Goal: Transaction & Acquisition: Download file/media

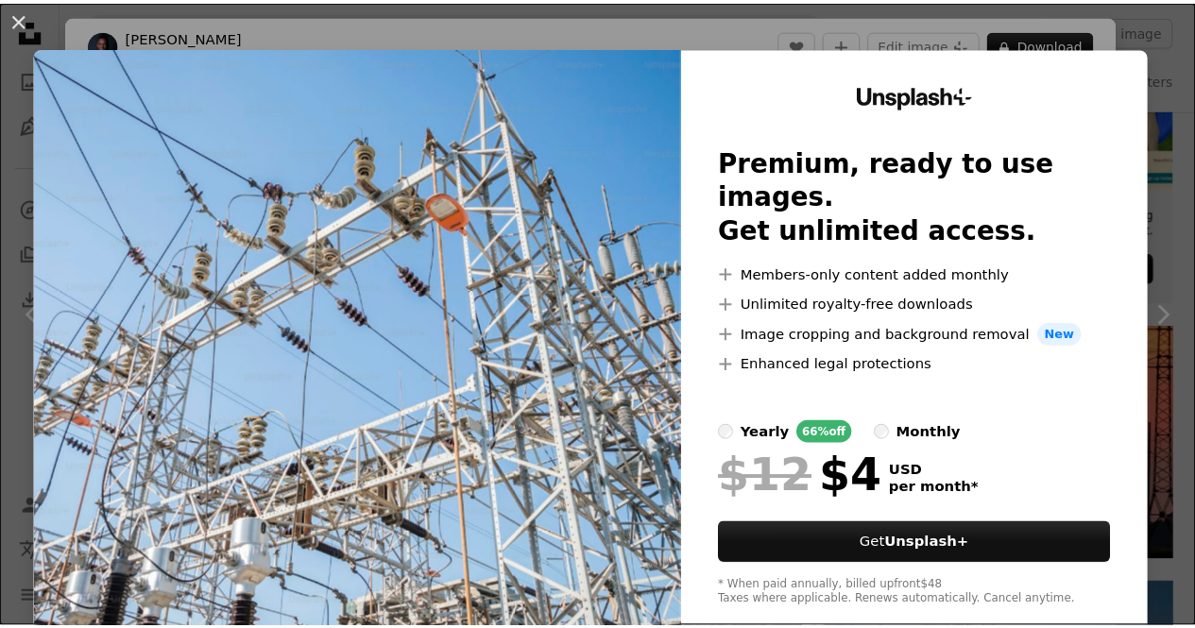
scroll to position [76, 0]
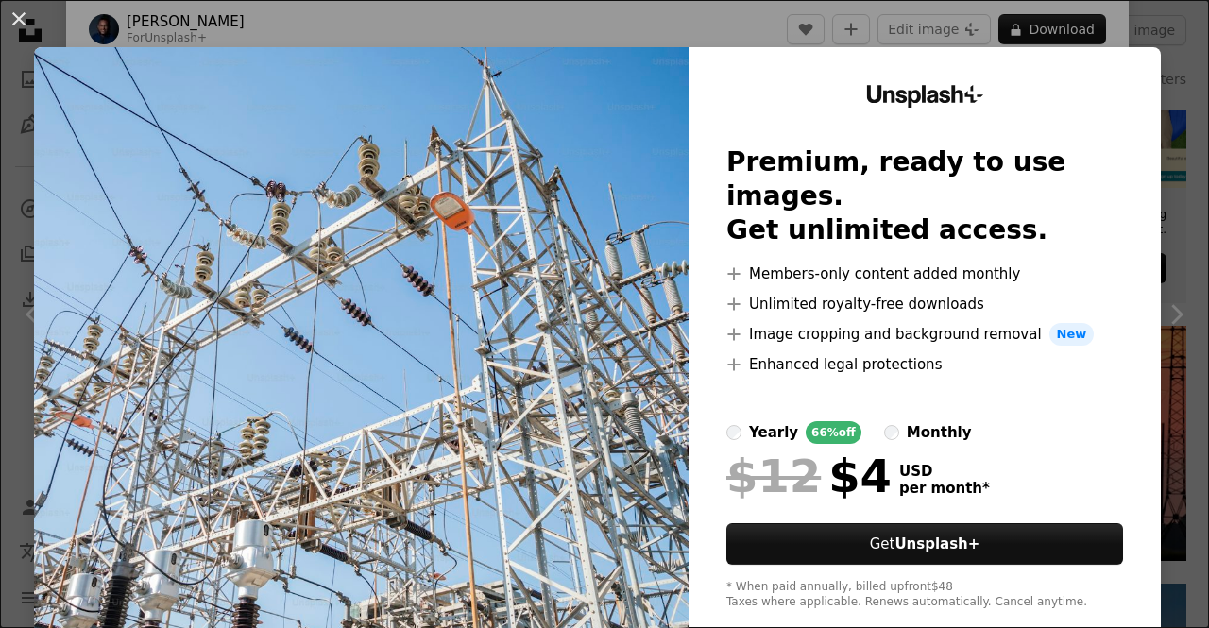
click at [1157, 153] on div "An X shape Unsplash+ Premium, ready to use images. Get unlimited access. A plus…" at bounding box center [604, 314] width 1209 height 628
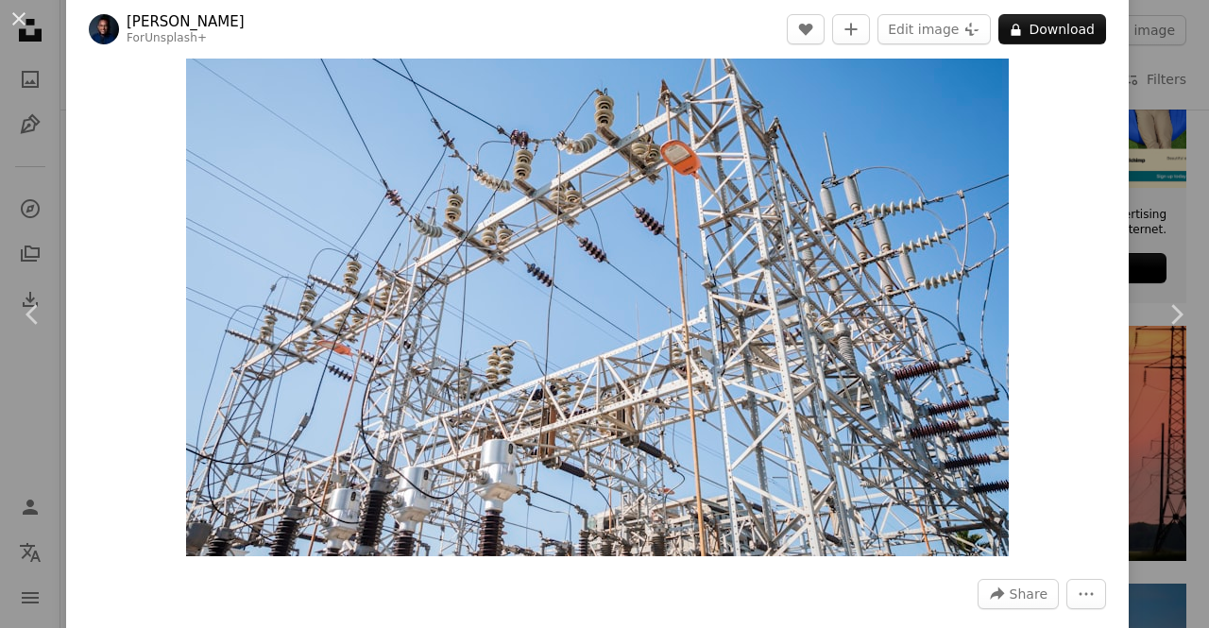
click at [1157, 153] on div "An X shape Chevron left Chevron right [PERSON_NAME] For Unsplash+ A heart A plu…" at bounding box center [604, 314] width 1209 height 628
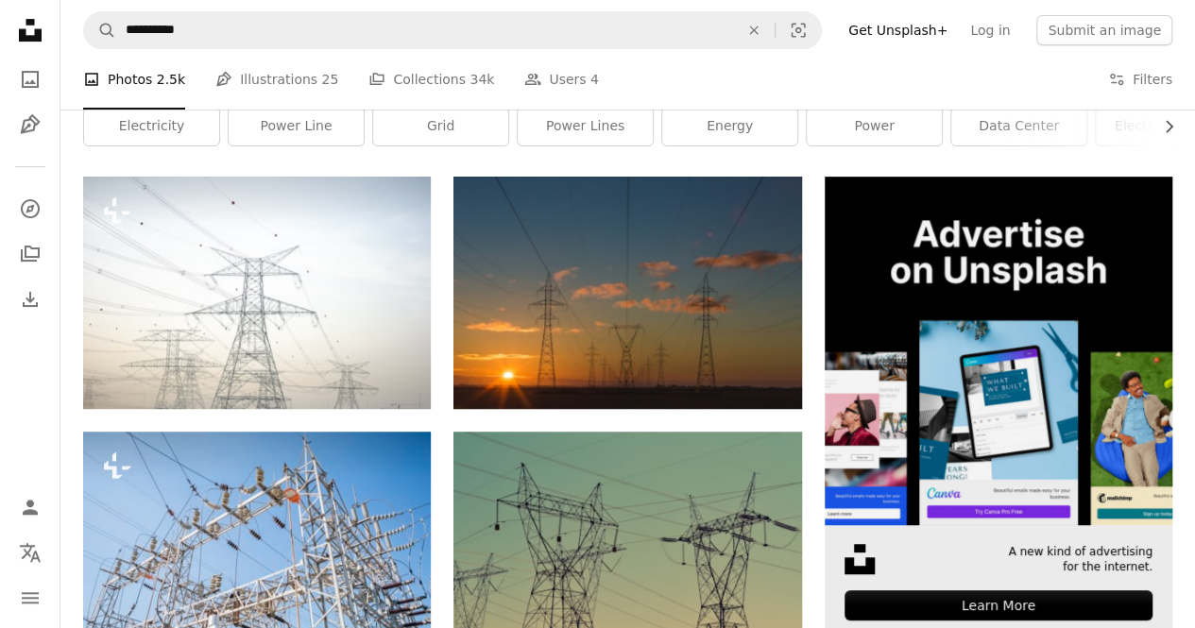
scroll to position [288, 0]
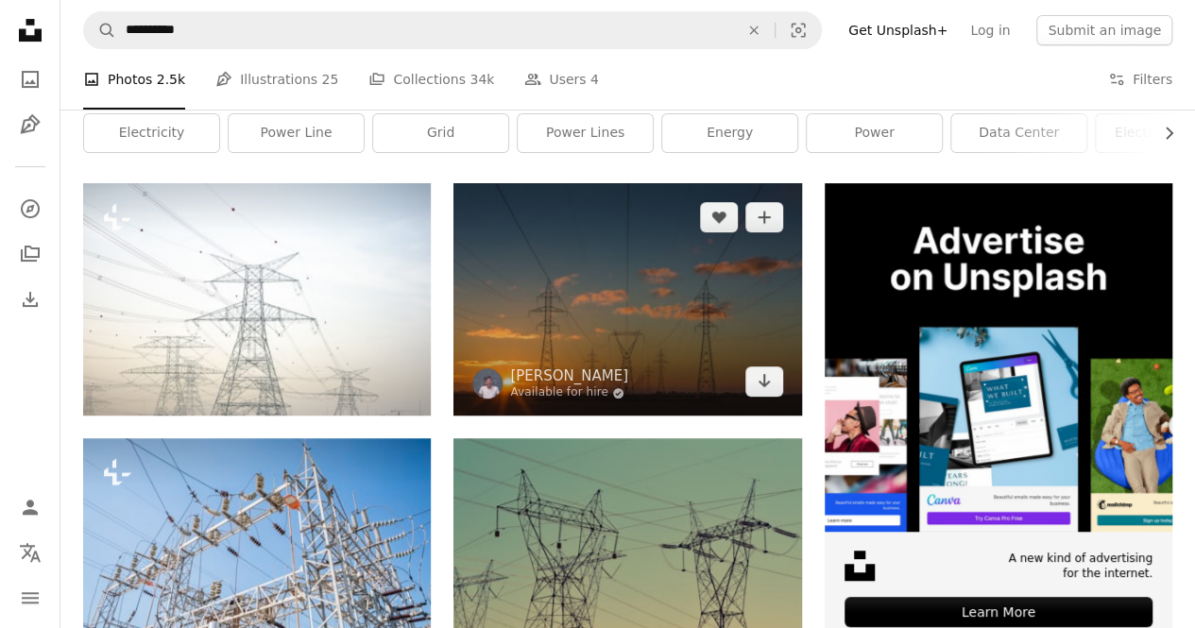
click at [697, 267] on img at bounding box center [627, 299] width 348 height 232
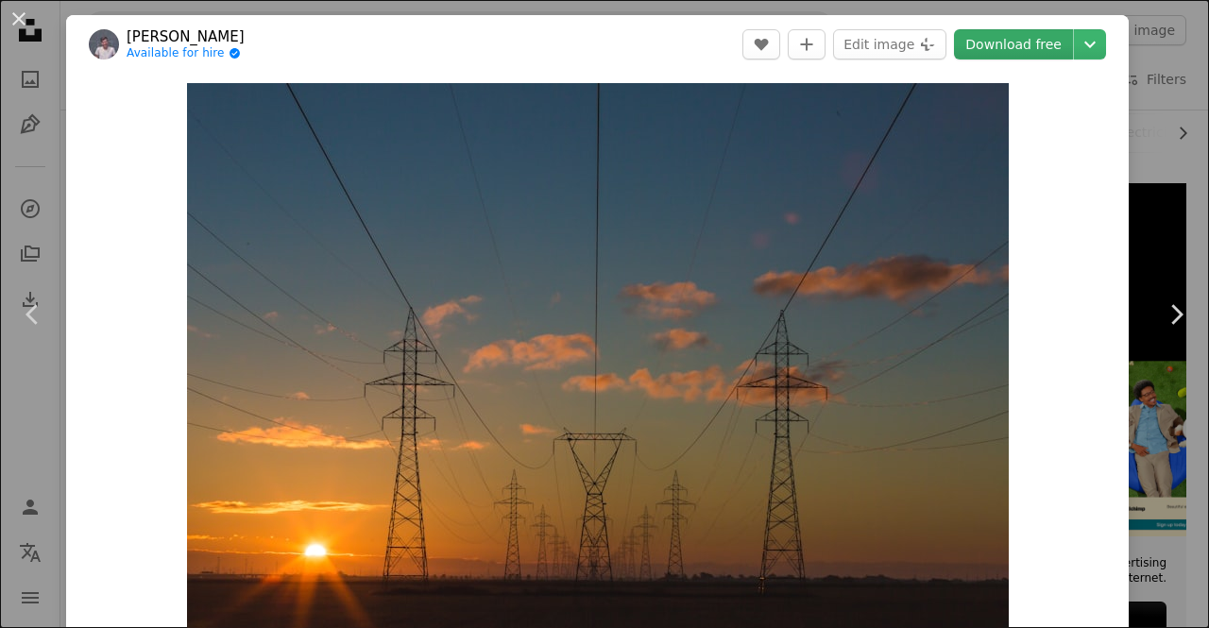
click at [994, 50] on link "Download free" at bounding box center [1013, 44] width 119 height 30
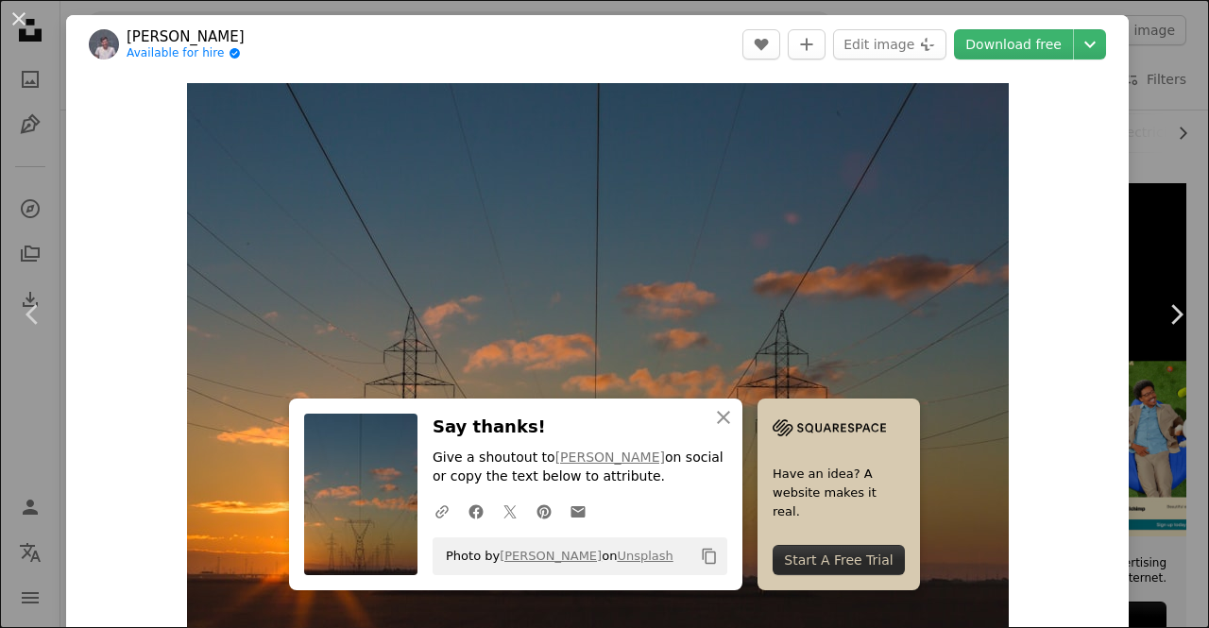
click at [1164, 116] on div "An X shape Chevron left Chevron right An X shape Close Say thanks! Give a shout…" at bounding box center [604, 314] width 1209 height 628
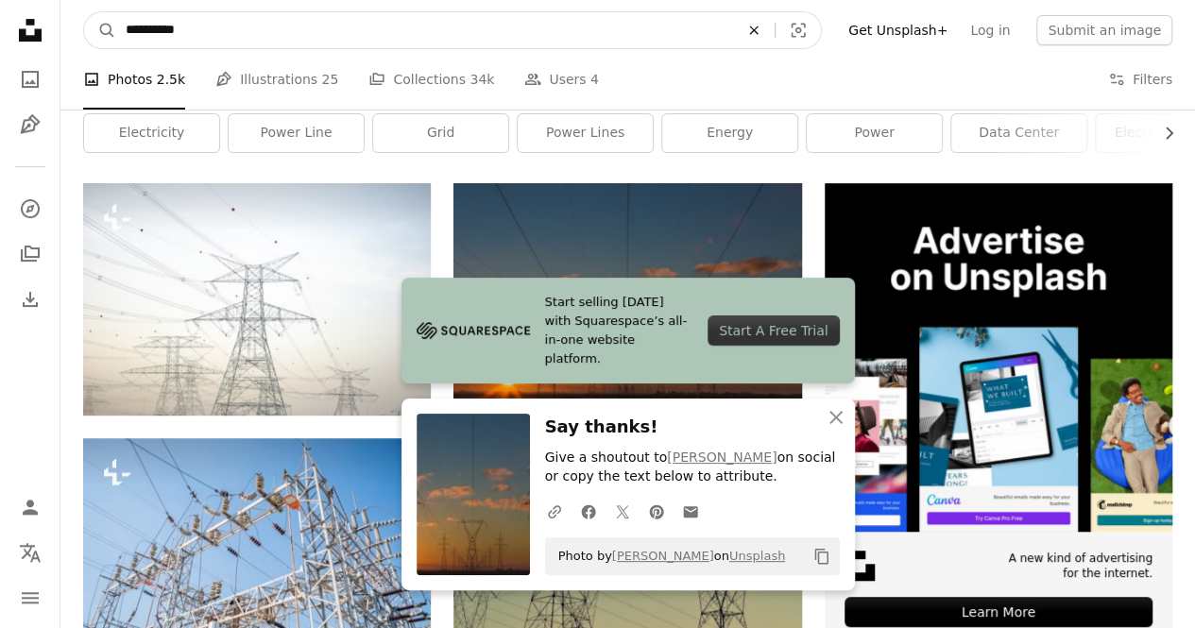
click at [775, 25] on icon "An X shape" at bounding box center [754, 30] width 42 height 15
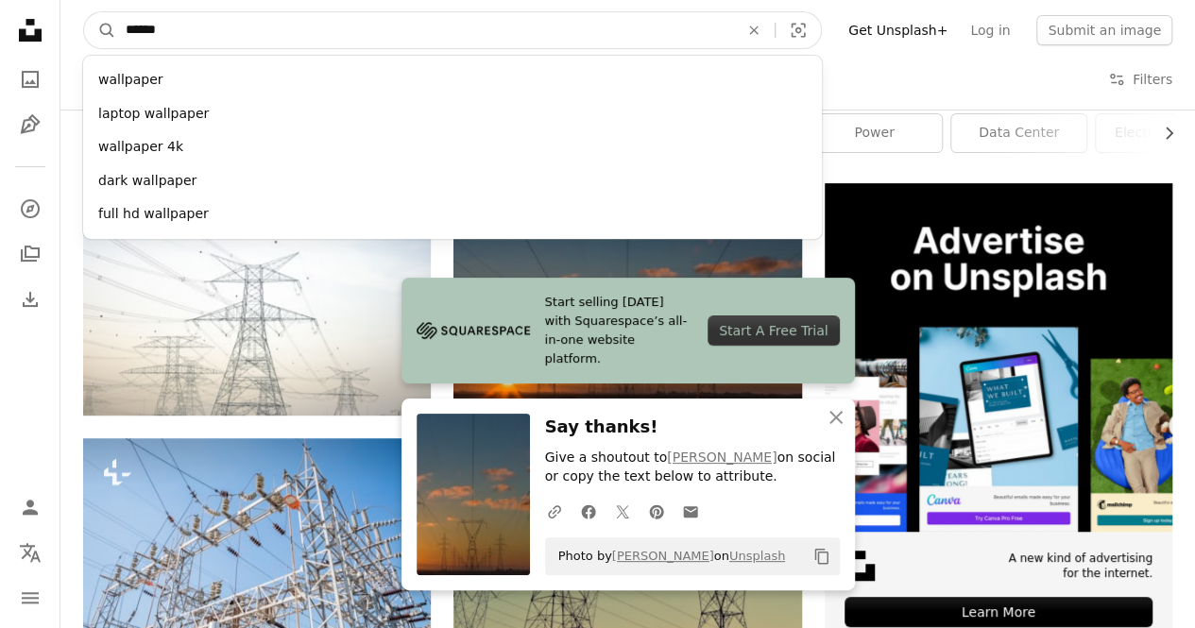
type input "******"
click at [84, 12] on button "A magnifying glass" at bounding box center [100, 30] width 32 height 36
